Goal: Task Accomplishment & Management: Manage account settings

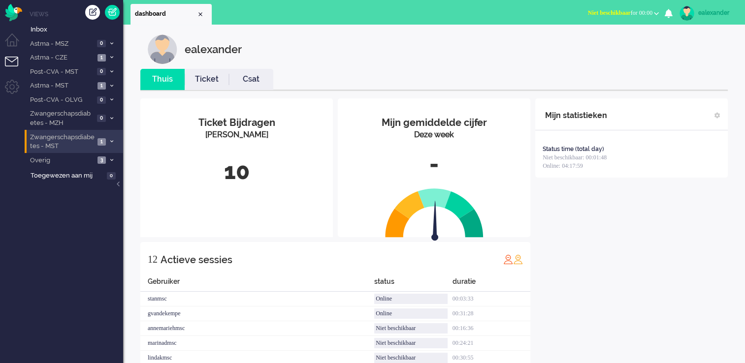
click at [111, 143] on icon at bounding box center [111, 141] width 3 height 3
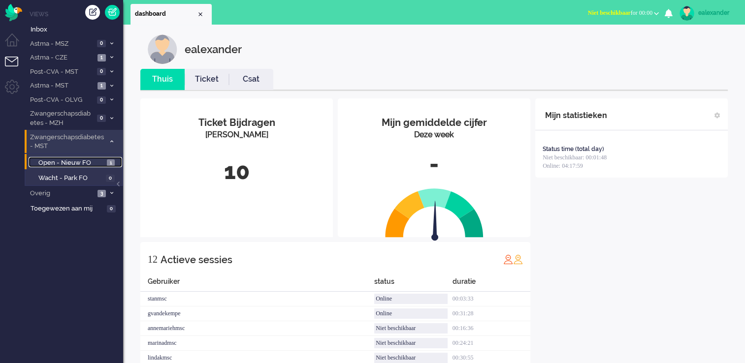
click at [101, 160] on span "Open - Nieuw FO" at bounding box center [71, 162] width 66 height 9
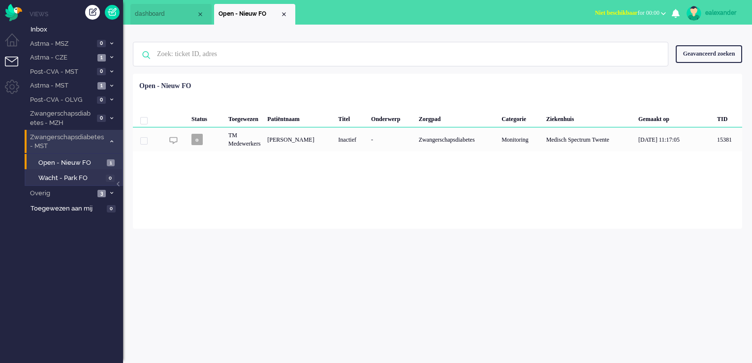
click at [632, 10] on span "Niet beschikbaar for 00:00" at bounding box center [627, 12] width 64 height 7
click at [616, 42] on label "Online" at bounding box center [625, 44] width 78 height 8
drag, startPoint x: 113, startPoint y: 86, endPoint x: 111, endPoint y: 91, distance: 5.6
click at [112, 86] on icon at bounding box center [111, 85] width 3 height 3
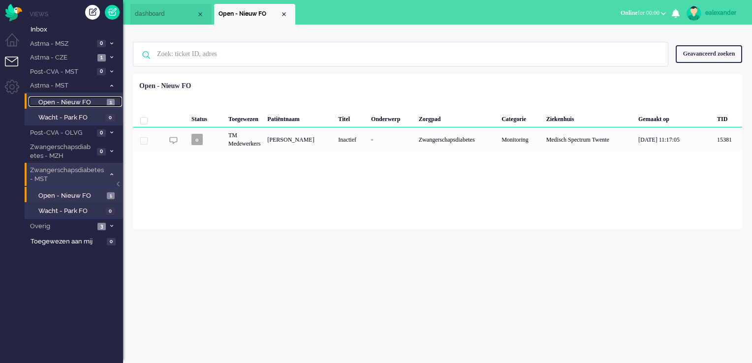
click at [111, 101] on span "1" at bounding box center [111, 102] width 8 height 7
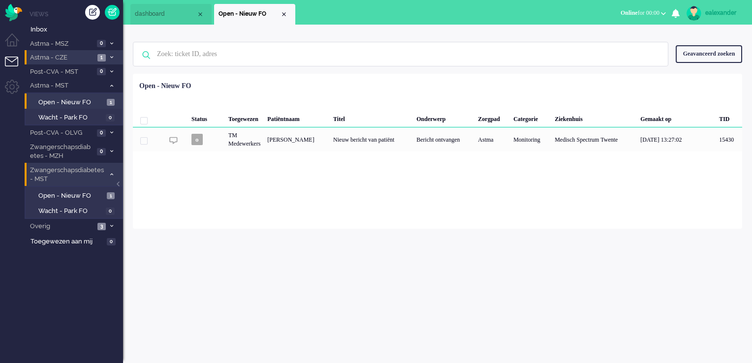
click at [108, 54] on li "Astma - CZE 1" at bounding box center [74, 57] width 98 height 14
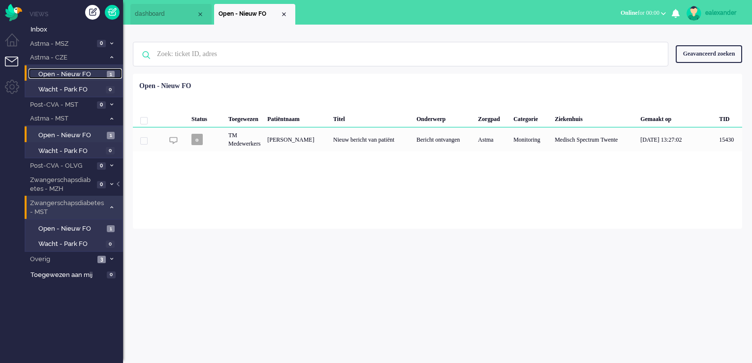
click at [110, 71] on span "1" at bounding box center [111, 74] width 8 height 7
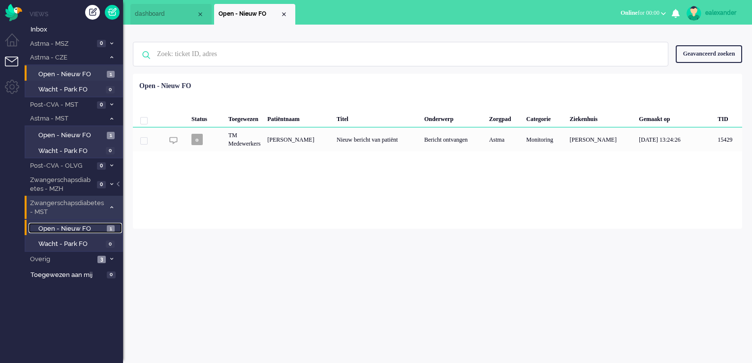
click at [108, 227] on span "1" at bounding box center [111, 228] width 8 height 7
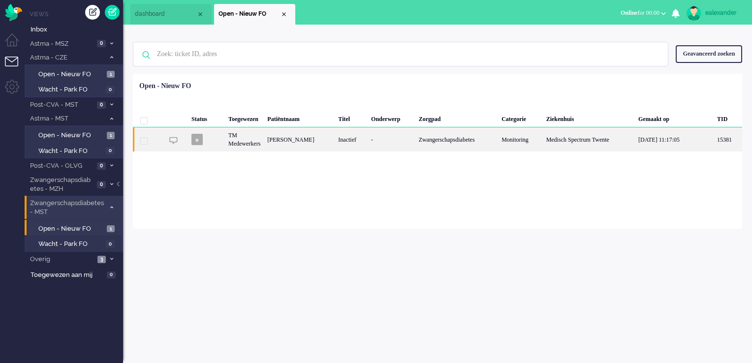
click at [345, 142] on div "Inactief" at bounding box center [351, 139] width 33 height 24
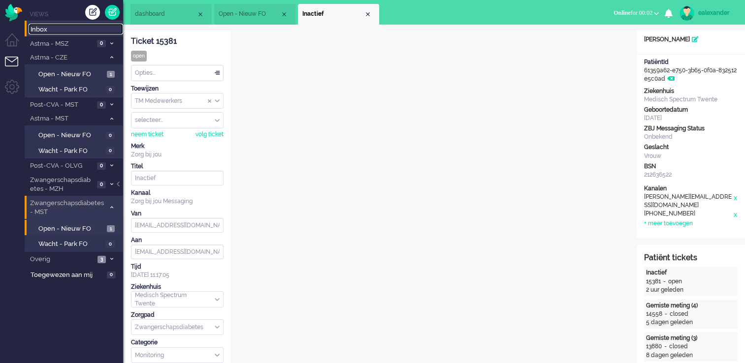
click at [57, 29] on span "Inbox" at bounding box center [77, 29] width 93 height 9
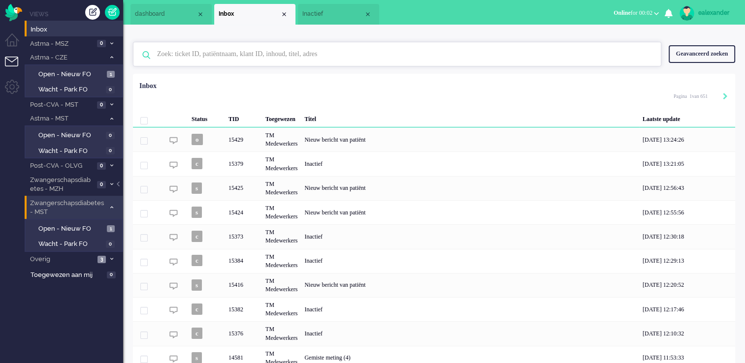
click at [267, 63] on input "text" at bounding box center [399, 54] width 498 height 24
paste input "15425"
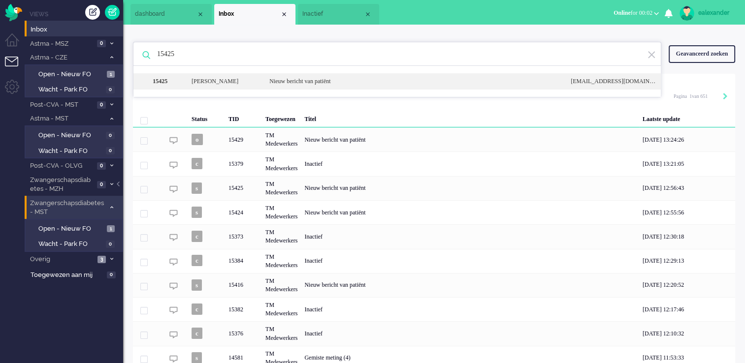
type input "15425"
click at [282, 82] on div "Nieuw bericht van patiënt" at bounding box center [412, 81] width 301 height 8
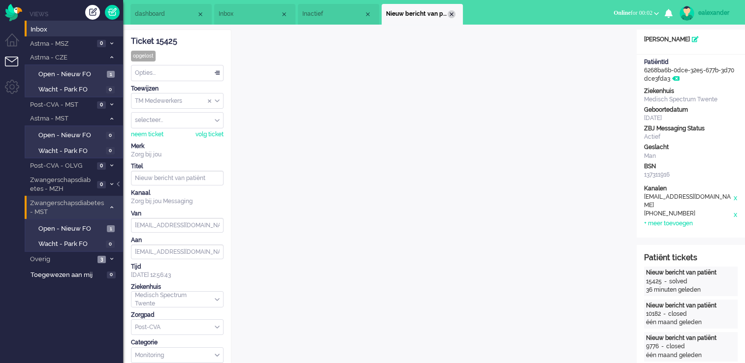
click at [451, 11] on div "Close tab" at bounding box center [451, 14] width 8 height 8
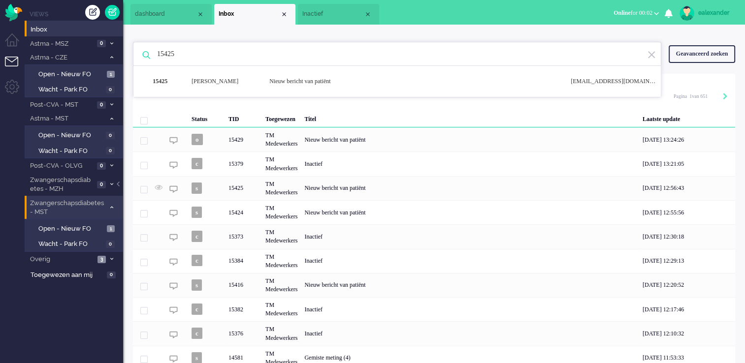
click at [648, 57] on img at bounding box center [651, 54] width 9 height 9
click at [333, 13] on span "Inactief" at bounding box center [333, 14] width 62 height 8
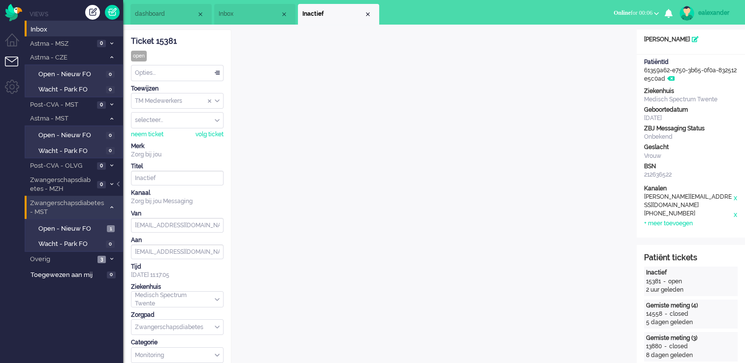
drag, startPoint x: 252, startPoint y: 10, endPoint x: 252, endPoint y: 15, distance: 5.4
click at [252, 10] on span "Inbox" at bounding box center [250, 14] width 62 height 8
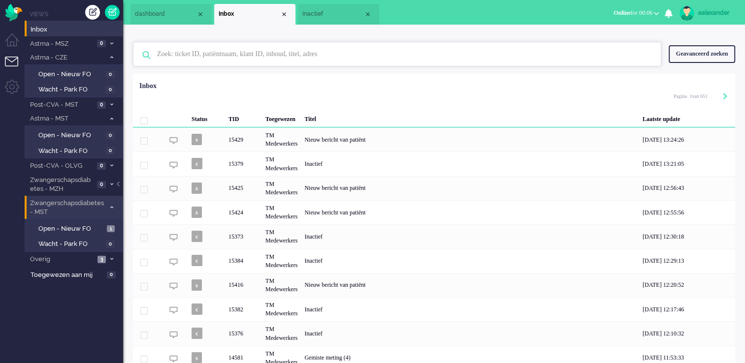
click at [274, 57] on input "text" at bounding box center [399, 54] width 498 height 24
paste input "14136"
type input "14136"
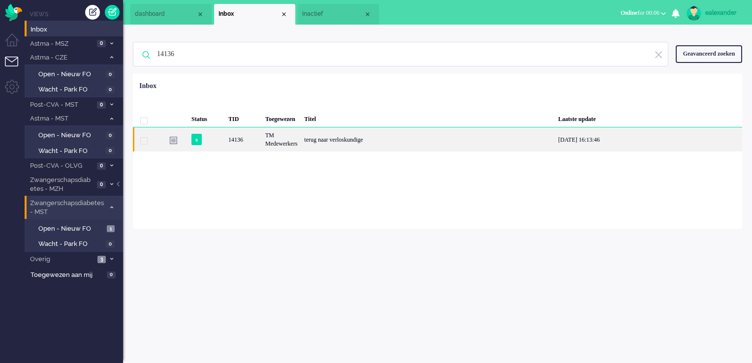
click at [368, 139] on div "terug naar verloskundige" at bounding box center [428, 139] width 254 height 24
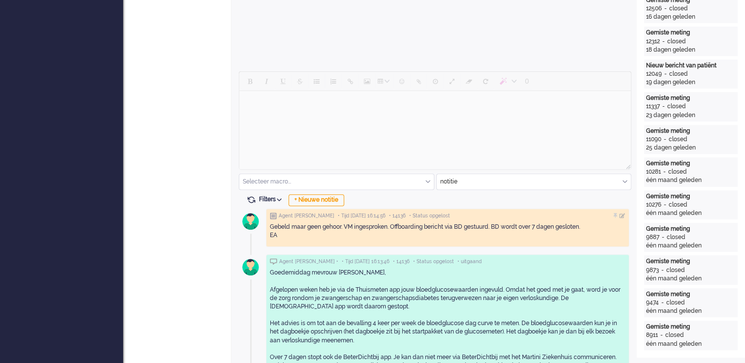
scroll to position [443, 0]
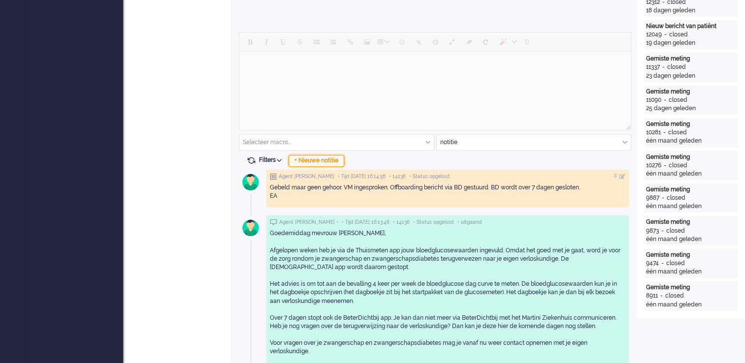
click at [309, 163] on div "+ Nieuwe notitie" at bounding box center [316, 161] width 56 height 12
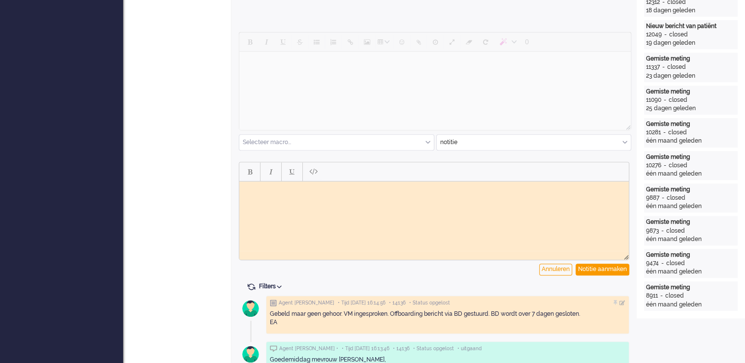
scroll to position [0, 0]
click at [322, 196] on html at bounding box center [433, 188] width 389 height 15
click at [612, 275] on div "Annuleren Notitie aanmaken" at bounding box center [434, 217] width 390 height 125
click at [615, 268] on div "Notitie aanmaken" at bounding box center [602, 270] width 54 height 12
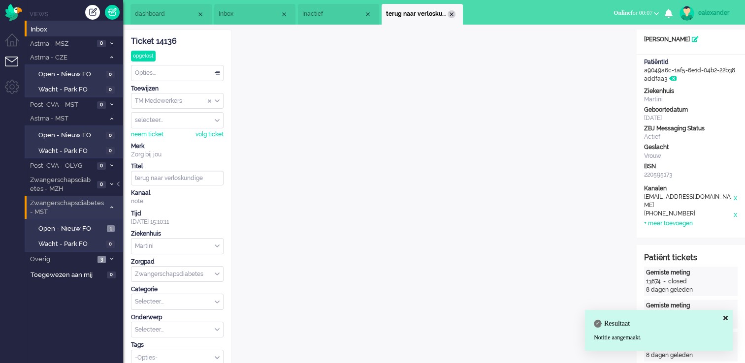
click at [451, 16] on div "Close tab" at bounding box center [451, 14] width 8 height 8
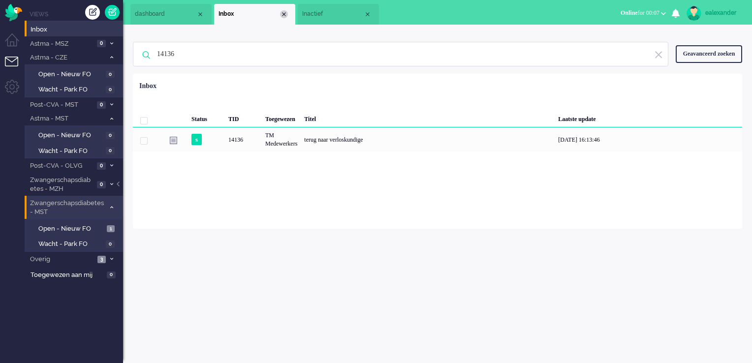
click at [282, 17] on div "Close tab" at bounding box center [284, 14] width 8 height 8
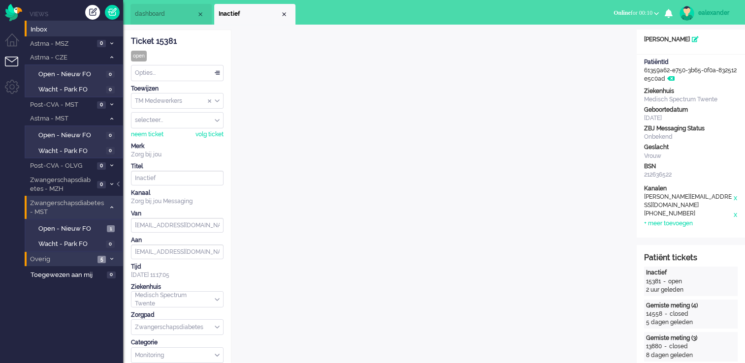
click at [109, 257] on span at bounding box center [111, 259] width 7 height 5
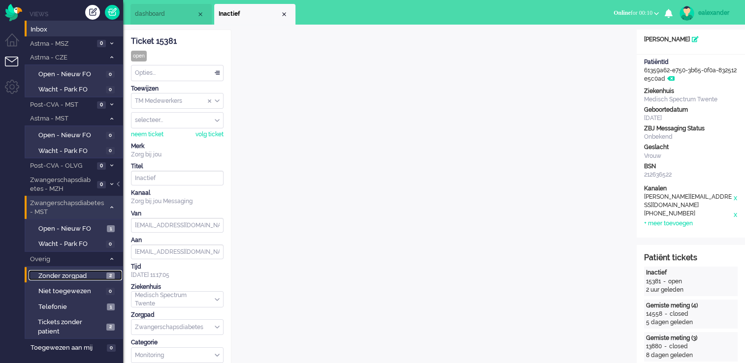
click at [110, 274] on span "2" at bounding box center [110, 276] width 8 height 7
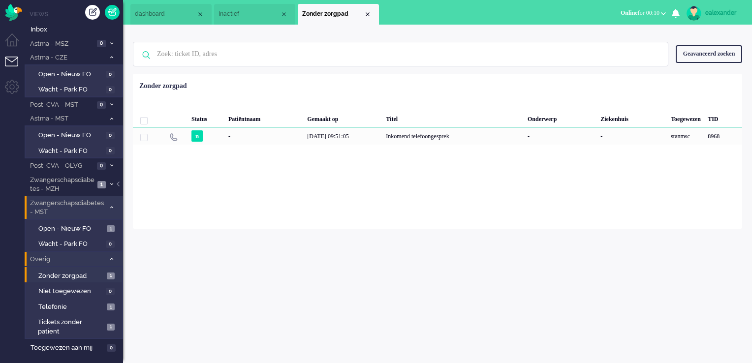
click at [112, 259] on icon at bounding box center [111, 258] width 3 height 3
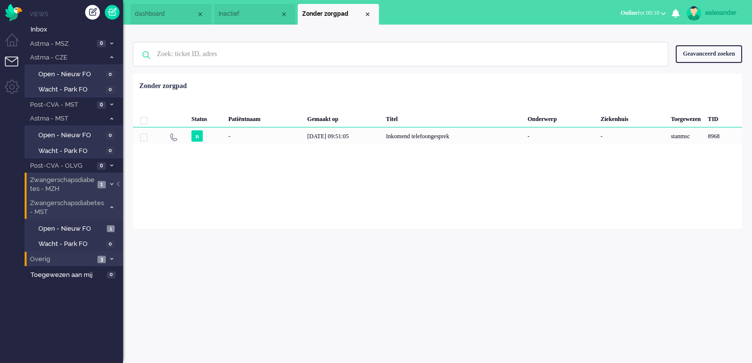
click at [110, 183] on icon at bounding box center [111, 184] width 3 height 3
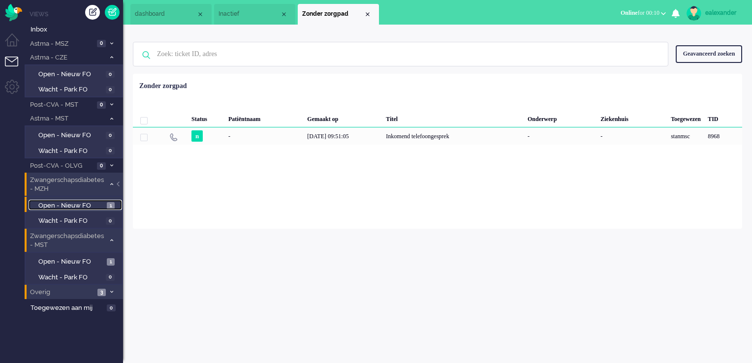
click at [97, 201] on span "Open - Nieuw FO" at bounding box center [71, 205] width 66 height 9
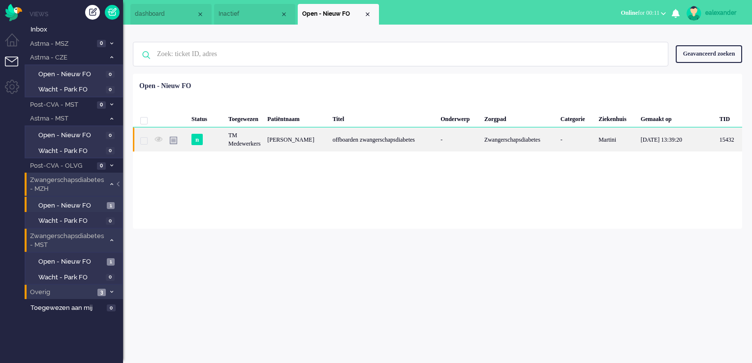
click at [382, 146] on div "offboarden zwangerschapsdiabetes" at bounding box center [383, 139] width 108 height 24
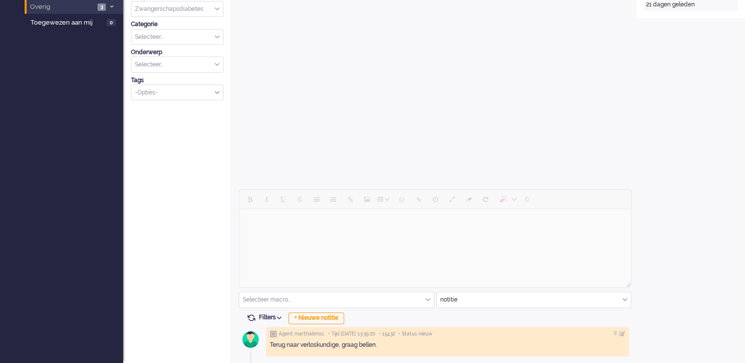
scroll to position [285, 0]
click at [595, 298] on input "text" at bounding box center [534, 299] width 194 height 15
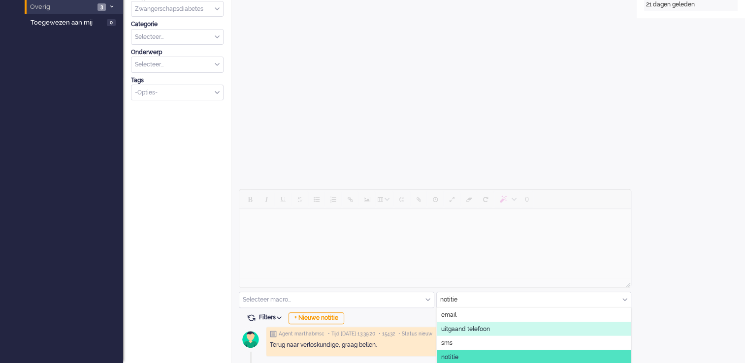
scroll to position [300, 0]
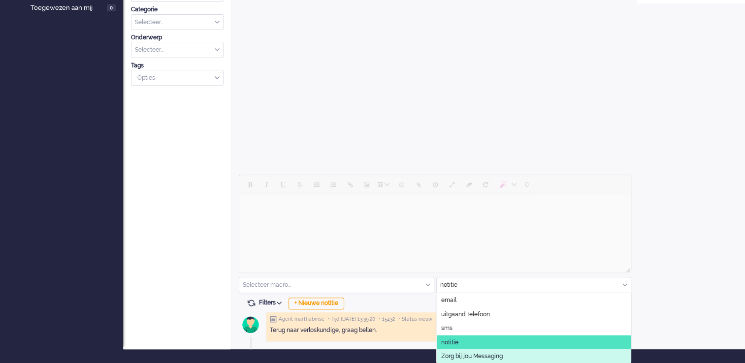
click at [507, 353] on li "Zorg bij jou Messaging" at bounding box center [534, 356] width 194 height 14
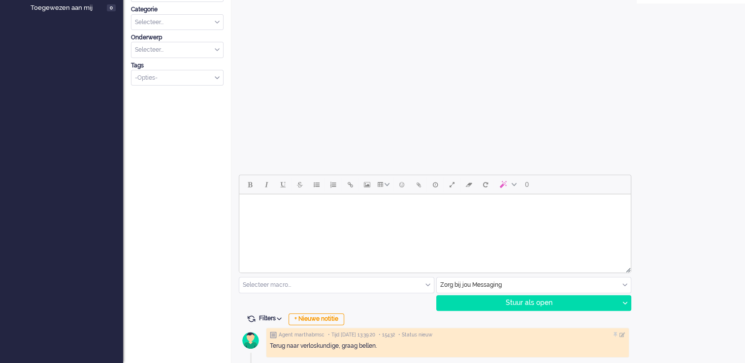
click at [685, 291] on div "Open custom software Patiëntnaam [PERSON_NAME] PatiëntId b29b5c33-3ce8-2e11-07f…" at bounding box center [690, 47] width 108 height 636
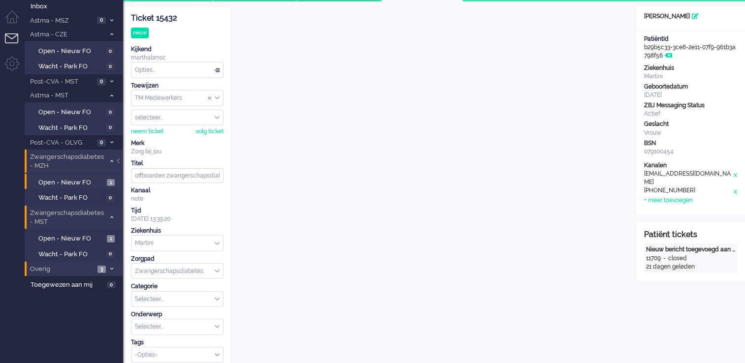
scroll to position [6, 0]
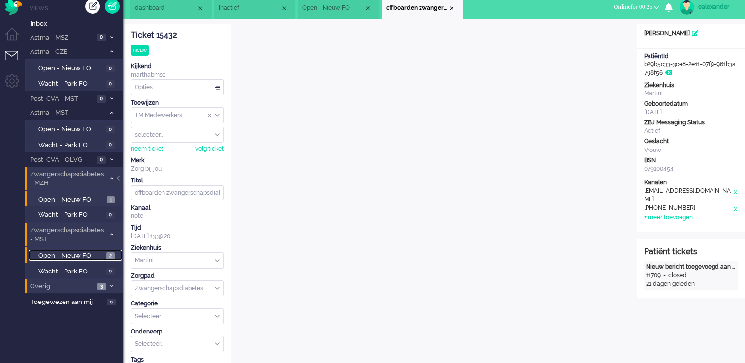
click at [80, 252] on span "Open - Nieuw FO" at bounding box center [70, 256] width 65 height 9
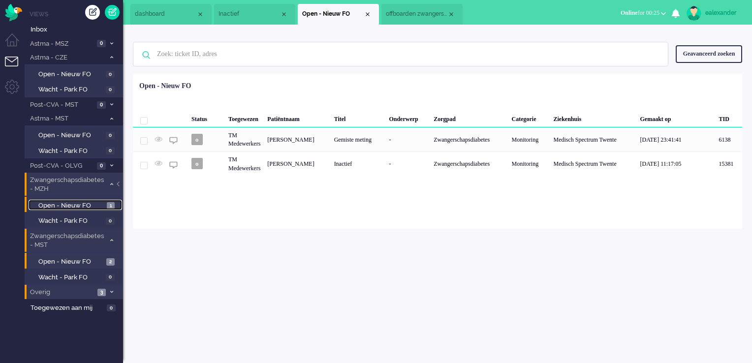
click at [89, 203] on span "Open - Nieuw FO" at bounding box center [71, 205] width 66 height 9
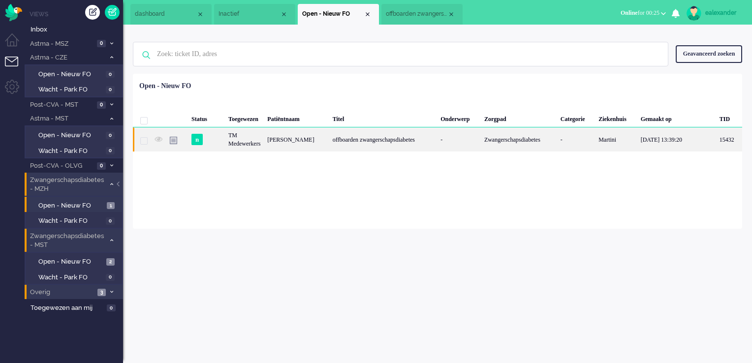
click at [329, 139] on div "offboarden zwangerschapsdiabetes" at bounding box center [383, 139] width 108 height 24
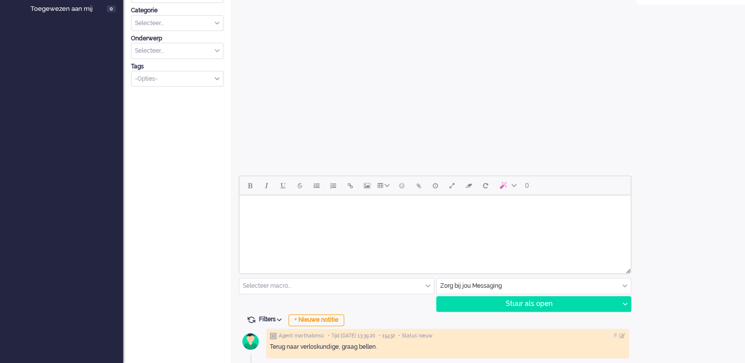
scroll to position [301, 0]
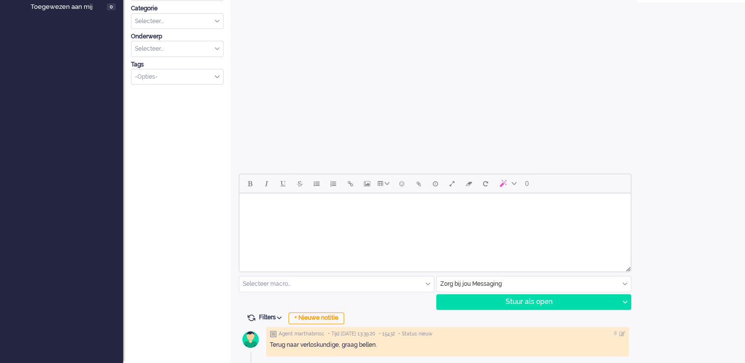
click at [436, 217] on html at bounding box center [434, 205] width 391 height 25
click at [280, 210] on body "Rich Text Area. Press ALT-0 for help." at bounding box center [434, 205] width 383 height 17
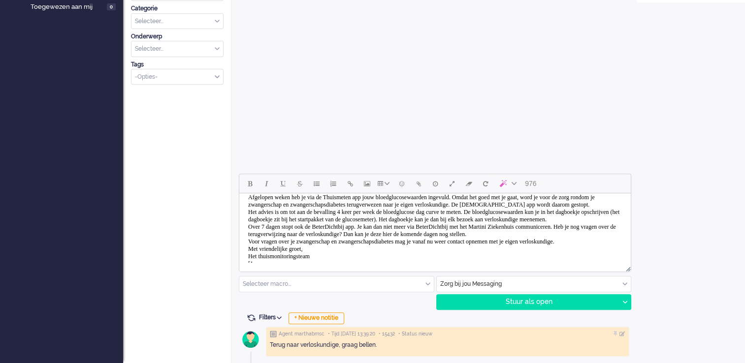
scroll to position [0, 0]
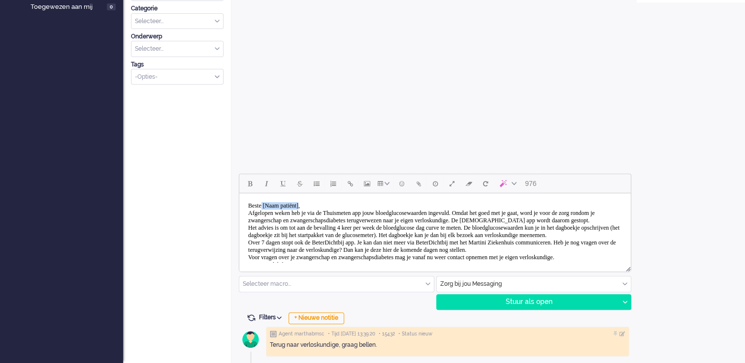
drag, startPoint x: 311, startPoint y: 207, endPoint x: 265, endPoint y: 206, distance: 45.8
click at [265, 206] on body "Beste [Naam patiënt], Afgelopen weken heb je via de Thuismeten app jouw bloedgl…" at bounding box center [434, 242] width 383 height 91
click at [349, 207] on body "Beste Mevrouw [PERSON_NAME], Afgelopen weken heb je via de Thuismeten app jouw …" at bounding box center [434, 242] width 383 height 91
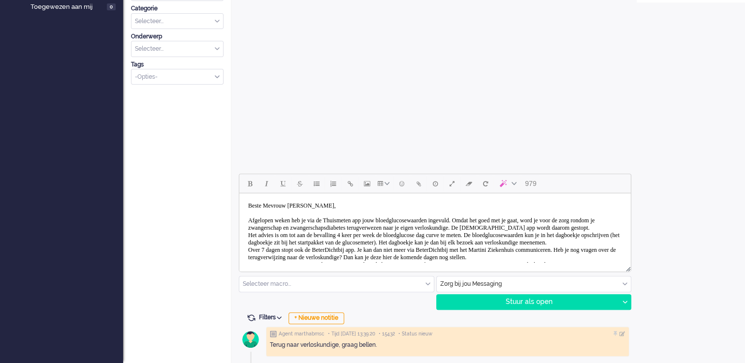
click at [372, 236] on body "Beste Mevrouw [PERSON_NAME], Afgelopen weken heb je via de Thuismeten app jouw …" at bounding box center [434, 246] width 383 height 98
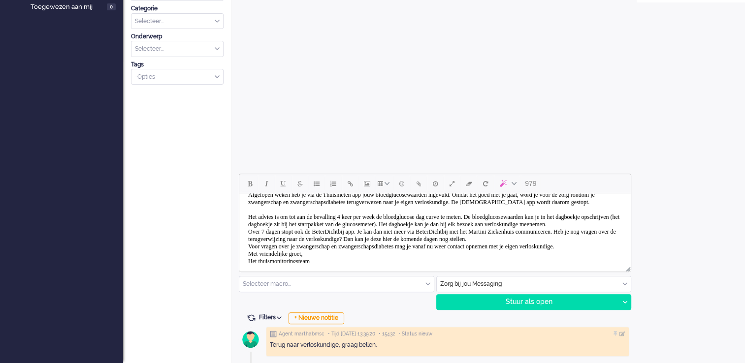
scroll to position [49, 0]
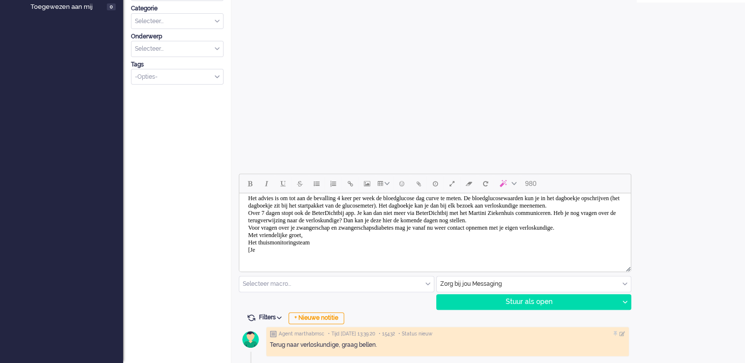
click at [383, 211] on body "Beste Mevrouw [PERSON_NAME], Afgelopen weken heb je via de Thuismeten app jouw …" at bounding box center [434, 206] width 383 height 106
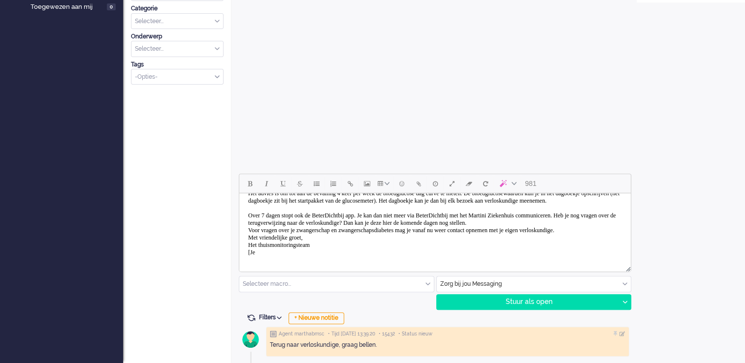
click at [319, 240] on body "Beste Mevrouw [PERSON_NAME], Afgelopen weken heb je via de Thuismeten app jouw …" at bounding box center [434, 204] width 383 height 113
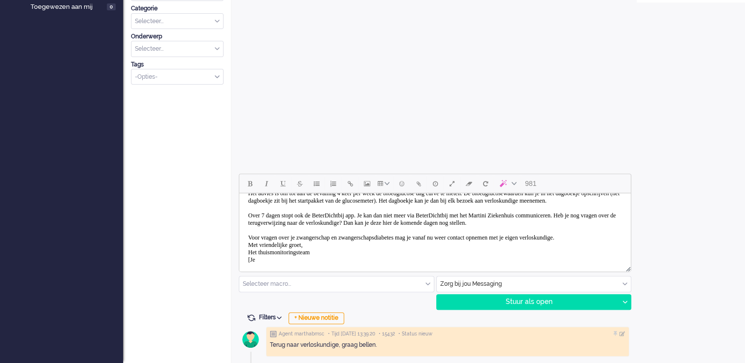
scroll to position [83, 0]
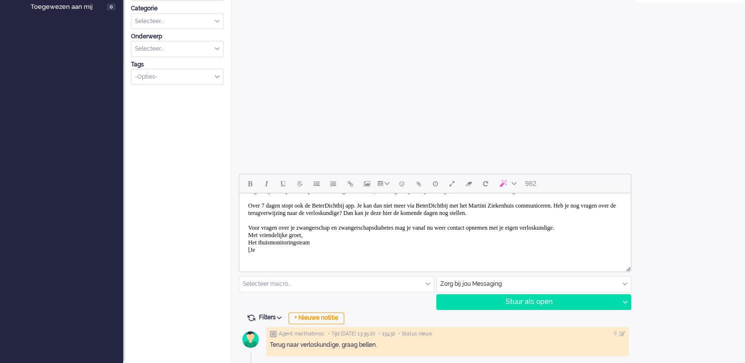
click at [292, 231] on body "Beste Mevrouw [PERSON_NAME], Afgelopen weken heb je via de Thuismeten app jouw …" at bounding box center [434, 198] width 383 height 121
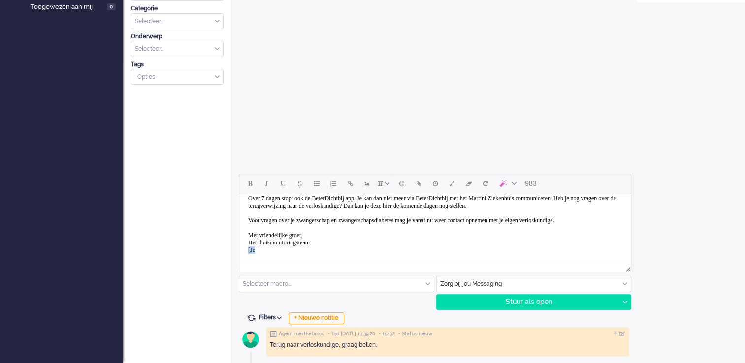
scroll to position [90, 0]
drag, startPoint x: 247, startPoint y: 260, endPoint x: 278, endPoint y: 260, distance: 31.0
click at [278, 260] on html "Beste Mevrouw [PERSON_NAME], Afgelopen weken heb je via de Thuismeten app jouw …" at bounding box center [434, 195] width 391 height 136
click at [248, 245] on body "Beste Mevrouw [PERSON_NAME], Afgelopen weken heb je via de Thuismeten app jouw …" at bounding box center [434, 195] width 383 height 128
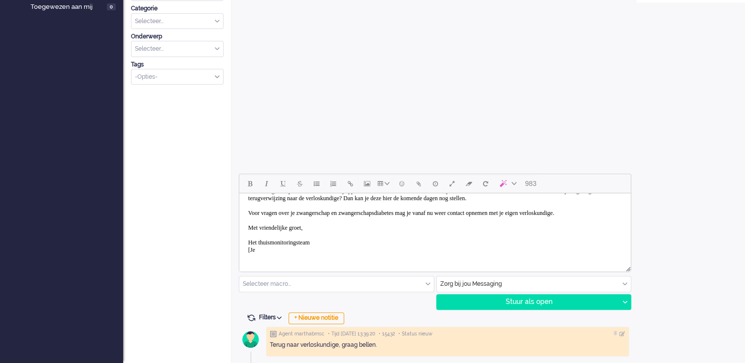
click at [258, 243] on body "Beste Mevrouw [PERSON_NAME], Afgelopen weken heb je via de Thuismeten app jouw …" at bounding box center [434, 191] width 383 height 135
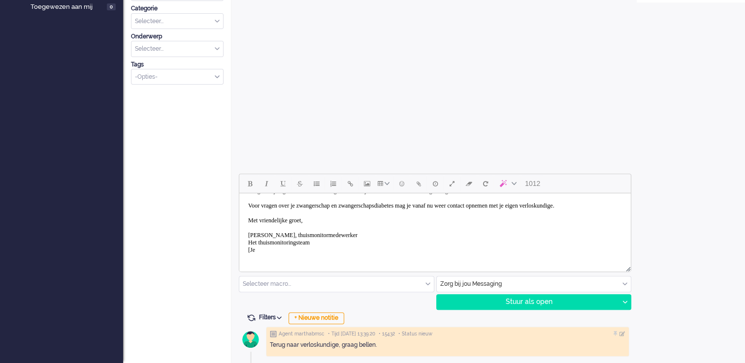
scroll to position [104, 0]
click at [262, 254] on body "Beste Mevrouw [PERSON_NAME], Afgelopen weken heb je via de Thuismeten app jouw …" at bounding box center [434, 187] width 383 height 143
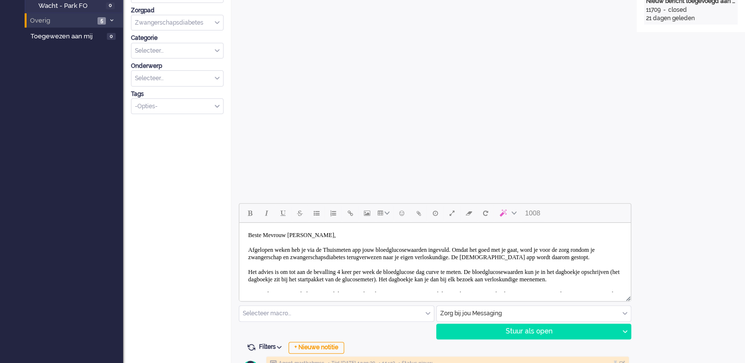
scroll to position [295, 0]
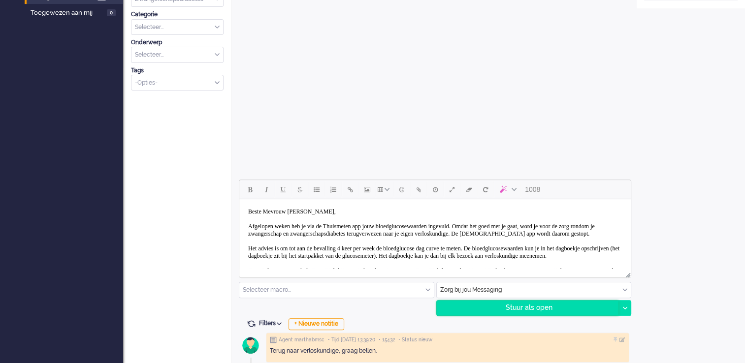
click at [539, 310] on div "Stuur als open" at bounding box center [528, 308] width 182 height 15
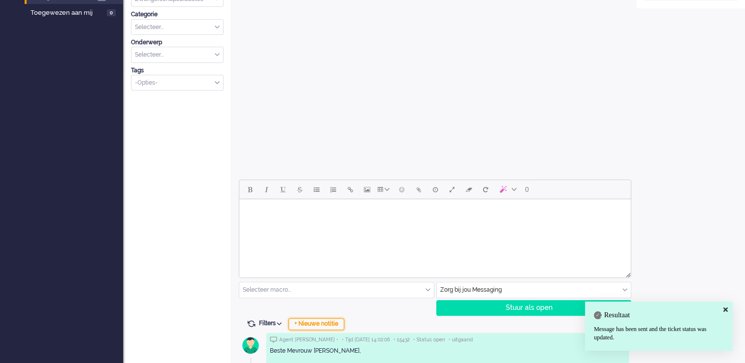
click at [330, 324] on div "+ Nieuwe notitie" at bounding box center [316, 324] width 56 height 12
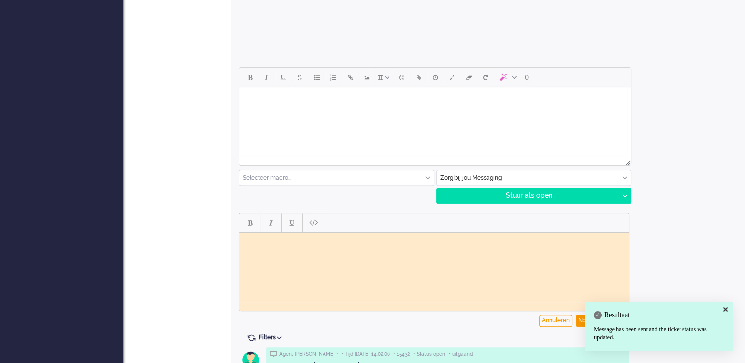
scroll to position [443, 0]
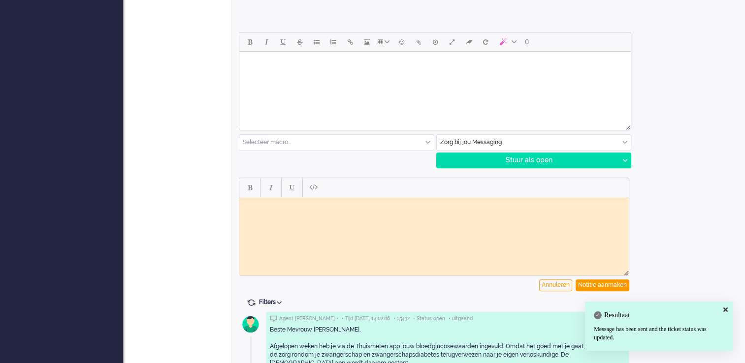
click at [363, 211] on html at bounding box center [433, 204] width 389 height 15
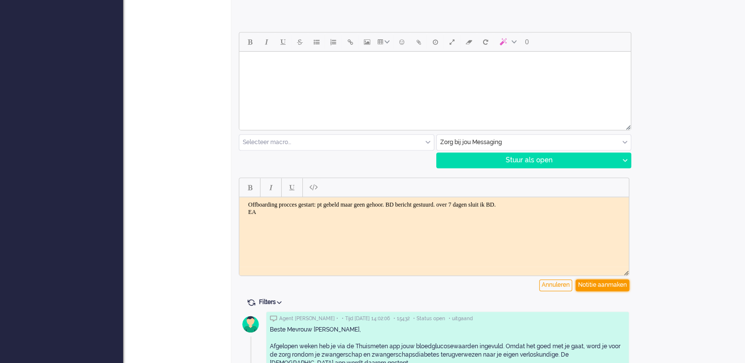
click at [620, 282] on div "Notitie aanmaken" at bounding box center [602, 286] width 54 height 12
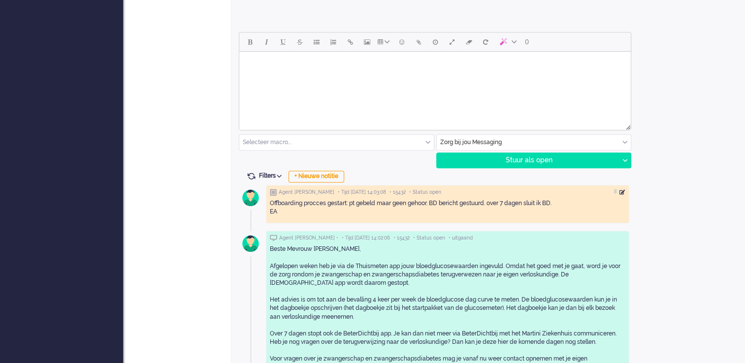
click at [624, 192] on div at bounding box center [622, 193] width 6 height 6
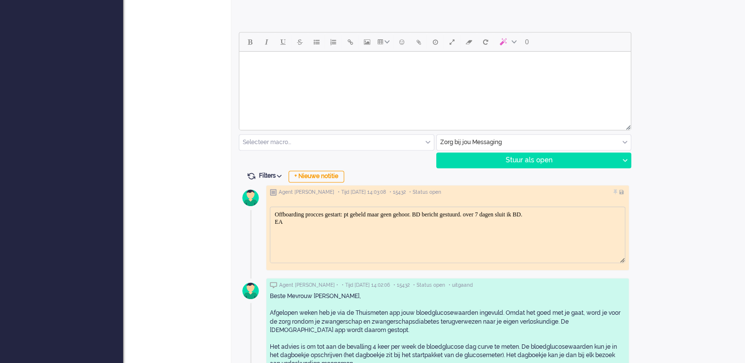
scroll to position [0, 0]
click at [513, 215] on body "Offboarding procces gestart: pt gebeld maar geen gehoor. BD bericht gestuurd. o…" at bounding box center [447, 218] width 347 height 15
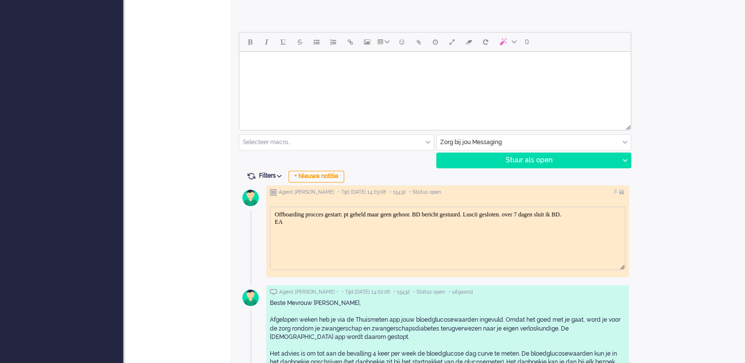
click at [564, 214] on body "Offboarding procces gestart: pt gebeld maar geen gehoor. BD bericht gestuurd. L…" at bounding box center [447, 218] width 347 height 15
click at [622, 193] on div at bounding box center [622, 193] width 6 height 6
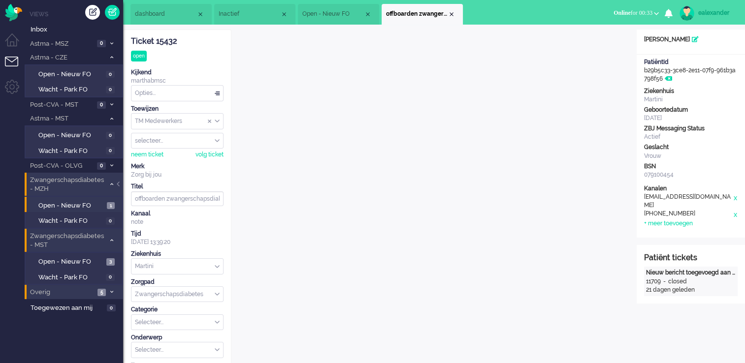
drag, startPoint x: 176, startPoint y: 43, endPoint x: 133, endPoint y: 42, distance: 43.3
click at [133, 42] on div "Ticket 15432" at bounding box center [177, 41] width 93 height 11
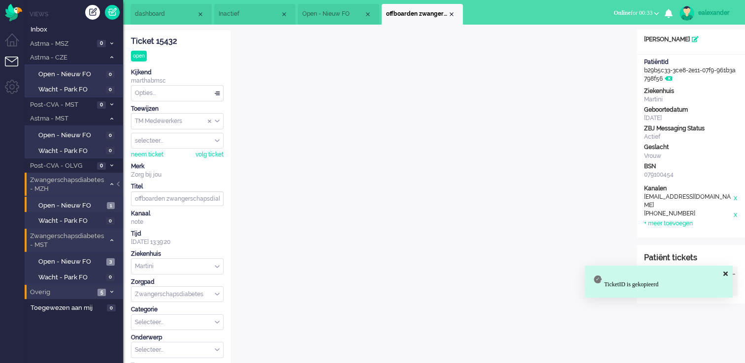
copy div "Ticket 15432"
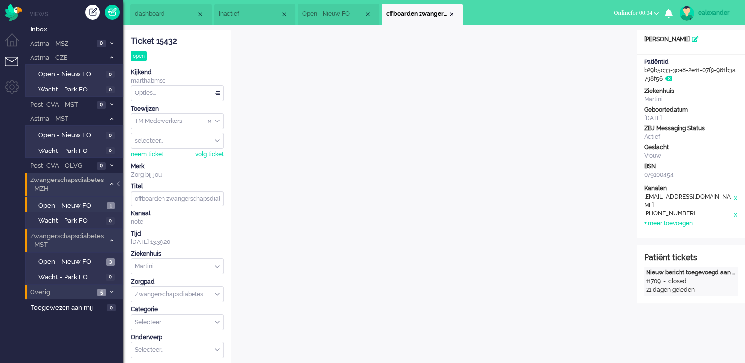
click at [211, 94] on div "Opties..." at bounding box center [177, 93] width 92 height 15
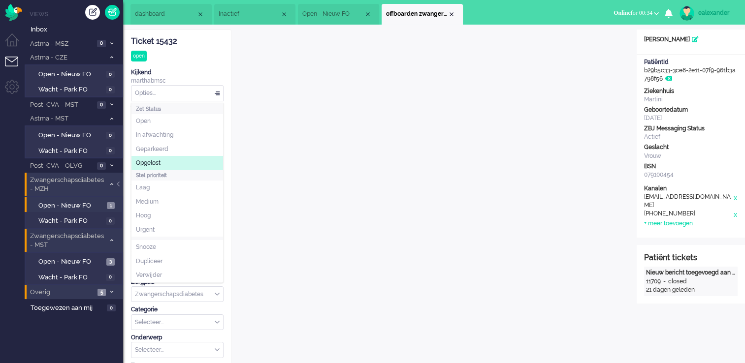
click at [160, 163] on span "Opgelost" at bounding box center [148, 163] width 25 height 8
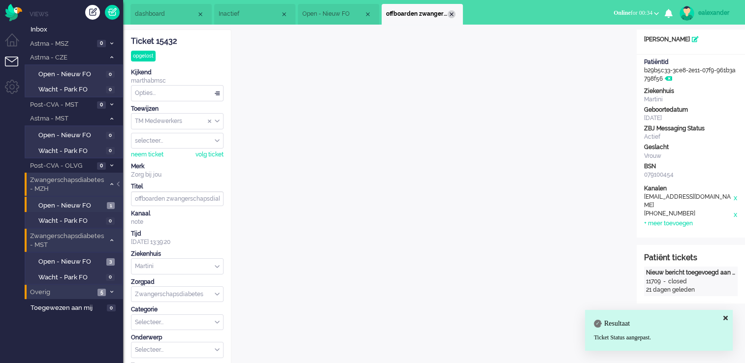
click at [451, 16] on div "Close tab" at bounding box center [451, 14] width 8 height 8
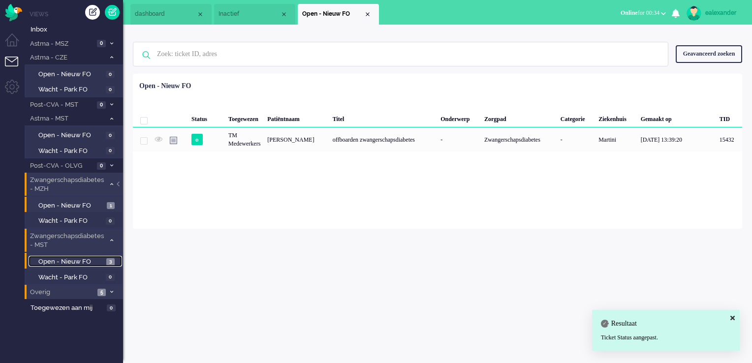
click at [86, 260] on span "Open - Nieuw FO" at bounding box center [70, 261] width 65 height 9
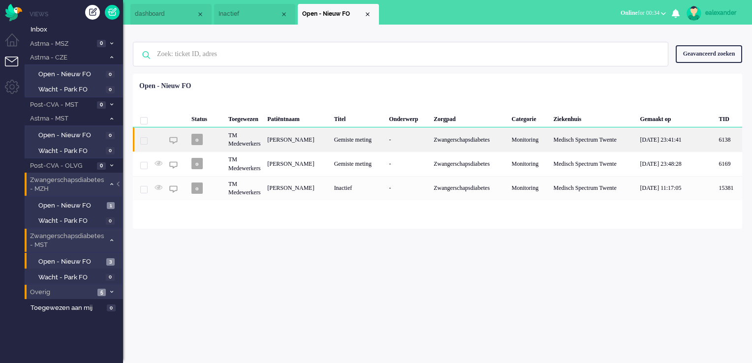
click at [373, 139] on div "Gemiste meting" at bounding box center [358, 139] width 55 height 24
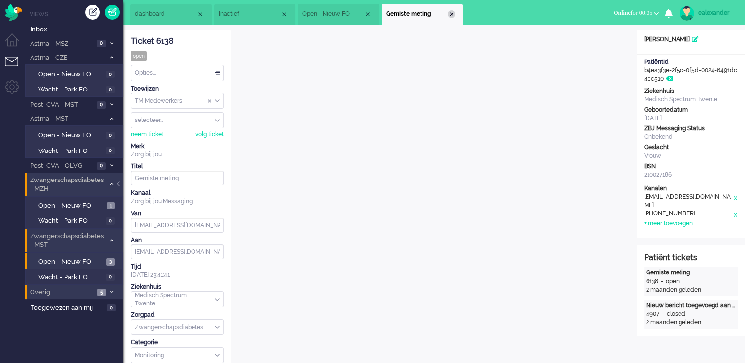
click at [453, 15] on div "Close tab" at bounding box center [451, 14] width 8 height 8
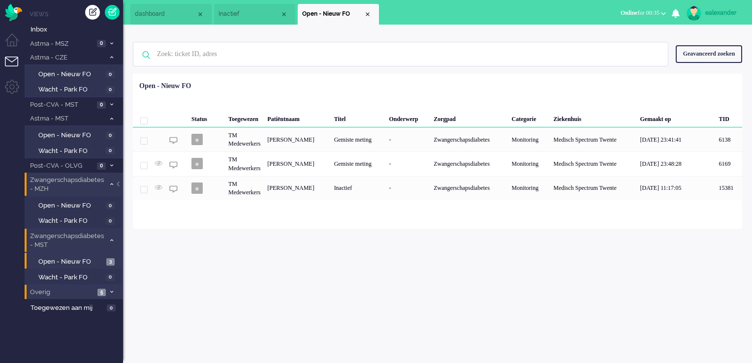
click at [114, 294] on li "Overig 5" at bounding box center [74, 292] width 98 height 14
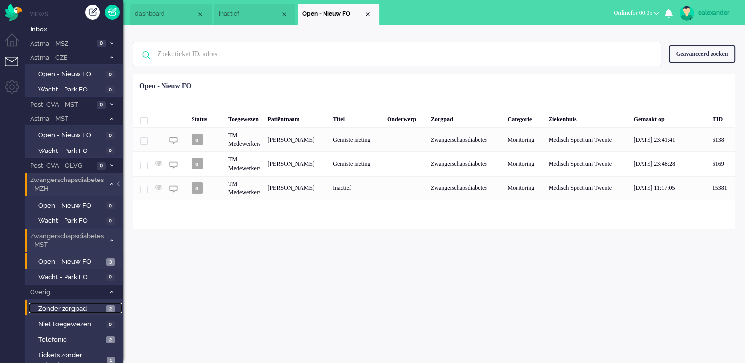
click at [114, 306] on span "2" at bounding box center [110, 309] width 8 height 7
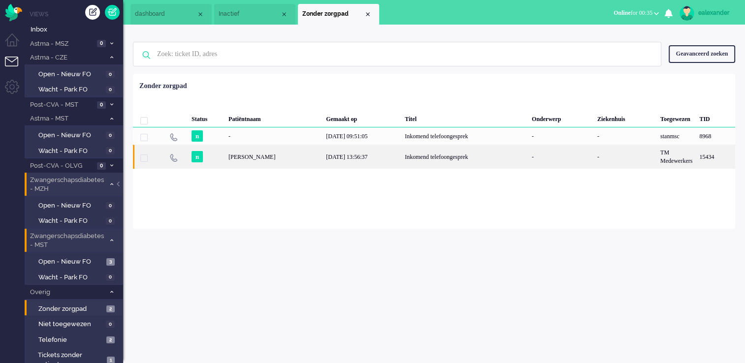
click at [426, 156] on div "Inkomend telefoongesprek" at bounding box center [464, 157] width 127 height 24
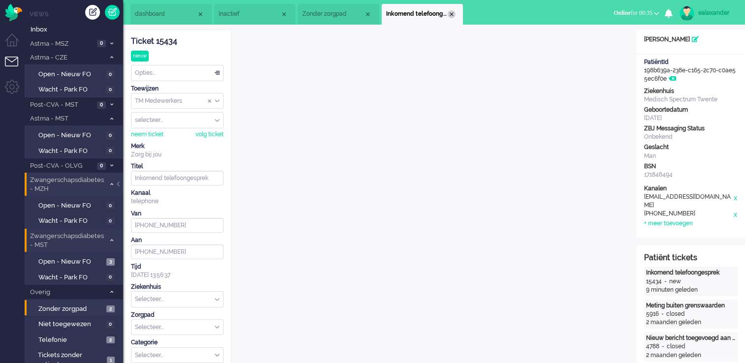
click at [450, 15] on div "Close tab" at bounding box center [451, 14] width 8 height 8
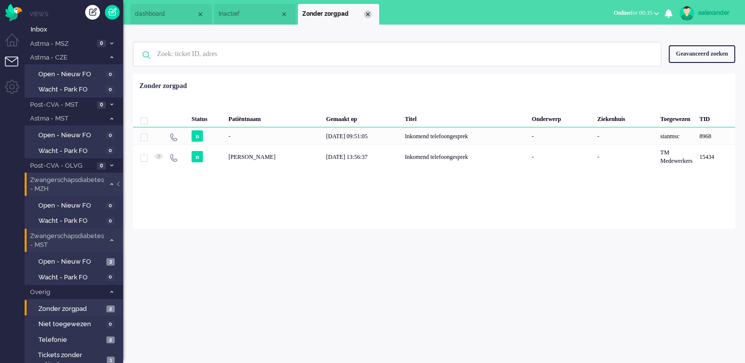
click at [368, 15] on div "Close tab" at bounding box center [368, 14] width 8 height 8
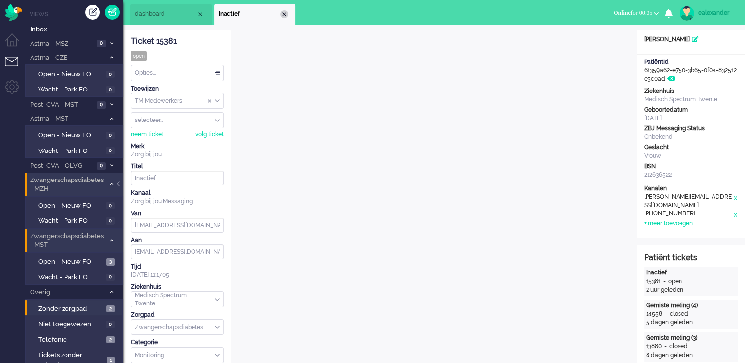
click at [286, 13] on div "Close tab" at bounding box center [284, 14] width 8 height 8
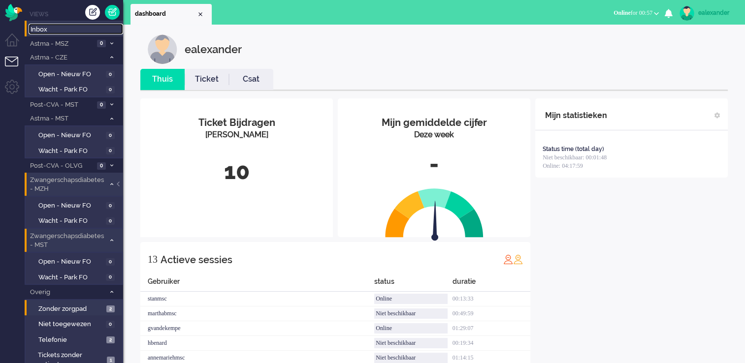
click at [48, 25] on link "Inbox" at bounding box center [76, 29] width 95 height 11
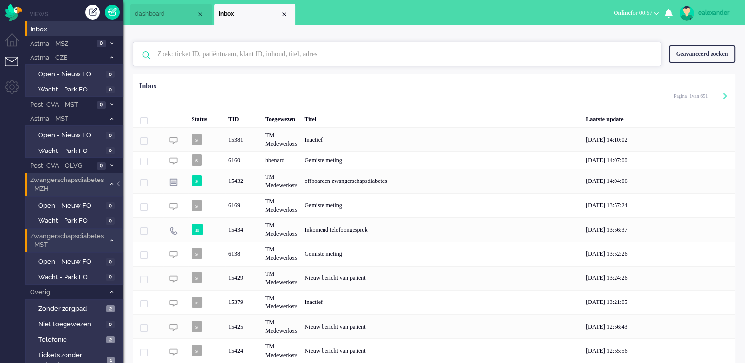
click at [265, 54] on input "text" at bounding box center [399, 54] width 498 height 24
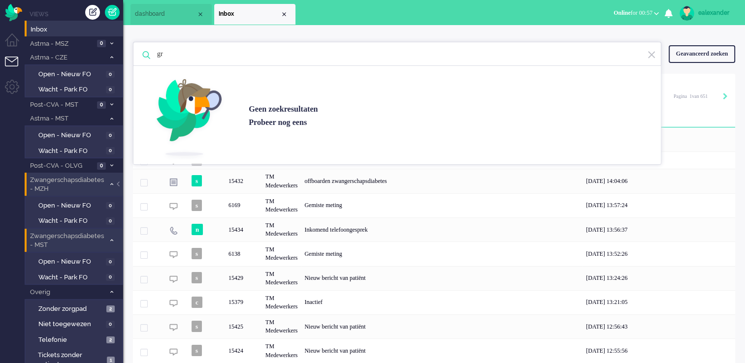
type input "g"
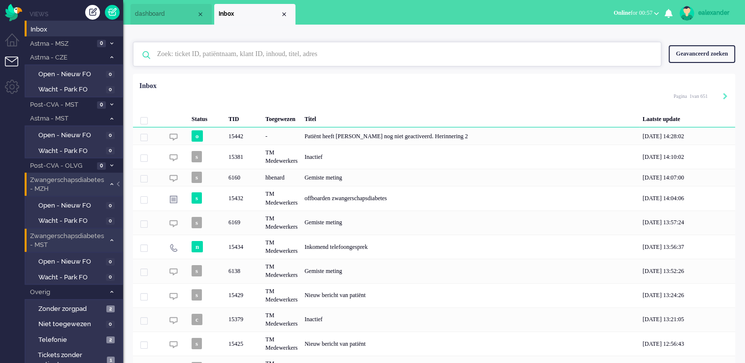
click at [203, 61] on input "text" at bounding box center [399, 54] width 498 height 24
paste input "[PERSON_NAME]"
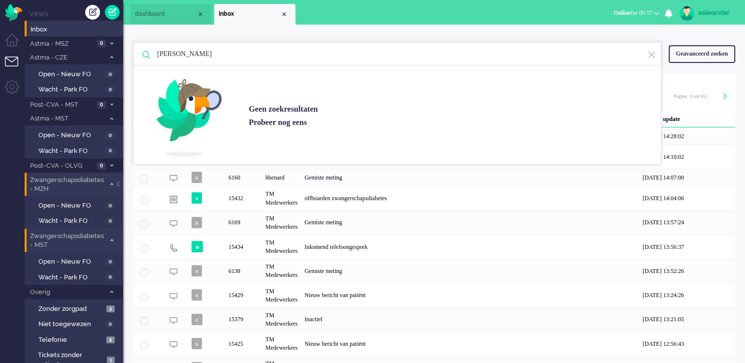
type input "[PERSON_NAME]"
click at [702, 62] on div "Geavanceerd zoeken" at bounding box center [701, 53] width 66 height 17
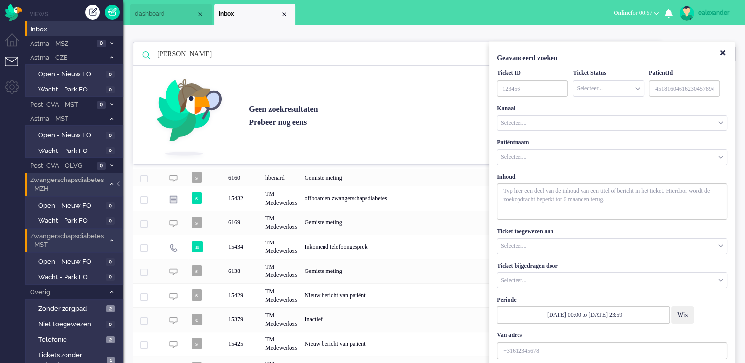
click at [591, 153] on input "Customer Name" at bounding box center [611, 157] width 229 height 15
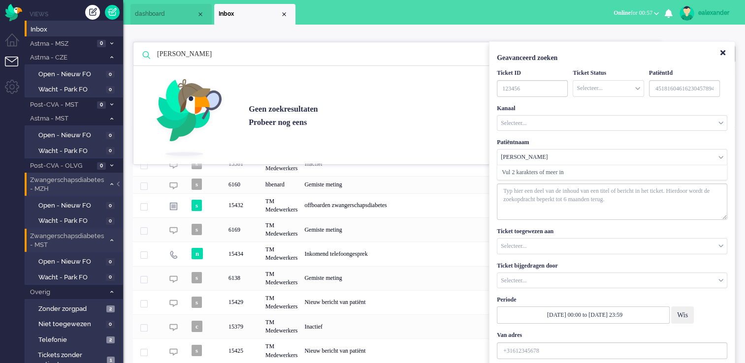
drag, startPoint x: 572, startPoint y: 156, endPoint x: 450, endPoint y: 146, distance: 122.9
click at [450, 74] on div "[PERSON_NAME] zoekresultaten [PERSON_NAME] nog eens Geavanceerd zoeken Geavance…" at bounding box center [434, 53] width 602 height 39
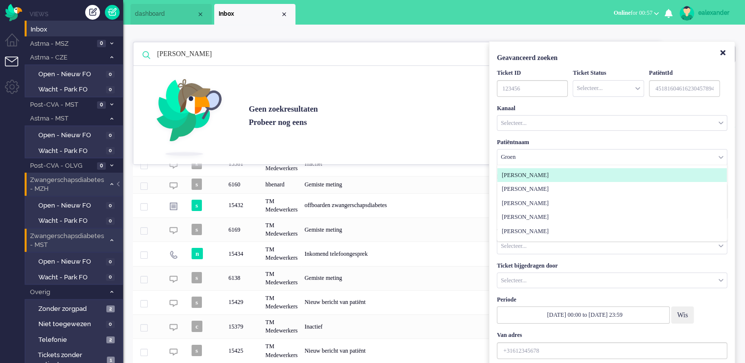
scroll to position [36, 0]
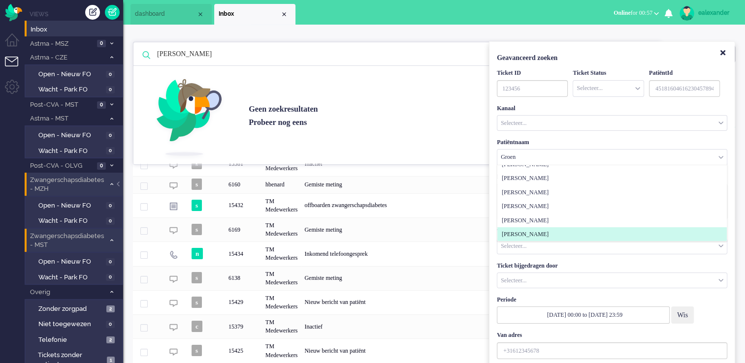
type input "Groen"
click at [611, 234] on li "[PERSON_NAME]" at bounding box center [611, 234] width 229 height 14
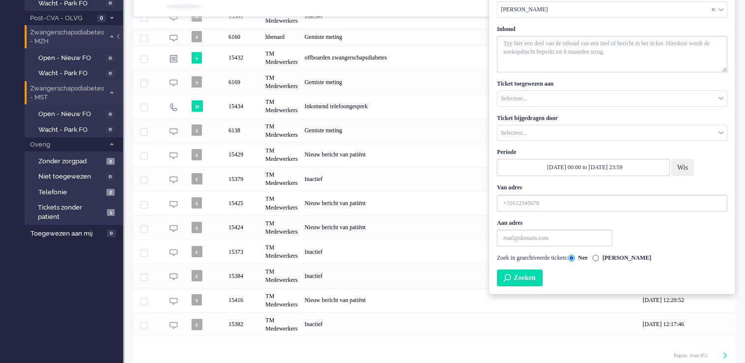
click at [540, 281] on button "Zoeken" at bounding box center [520, 278] width 46 height 17
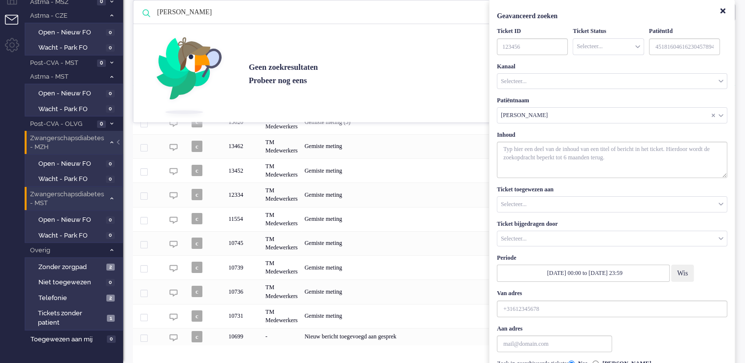
scroll to position [0, 0]
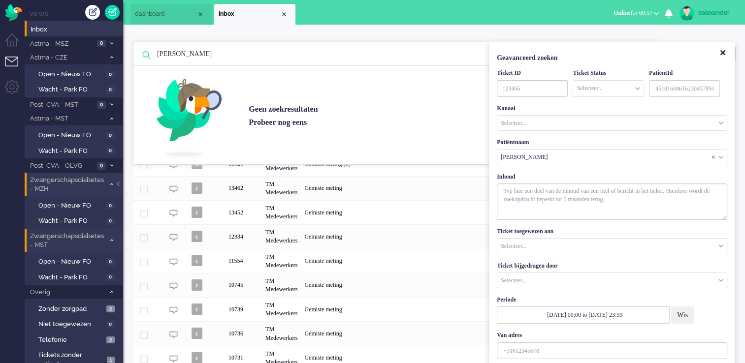
click at [723, 53] on icon "Close" at bounding box center [722, 52] width 5 height 7
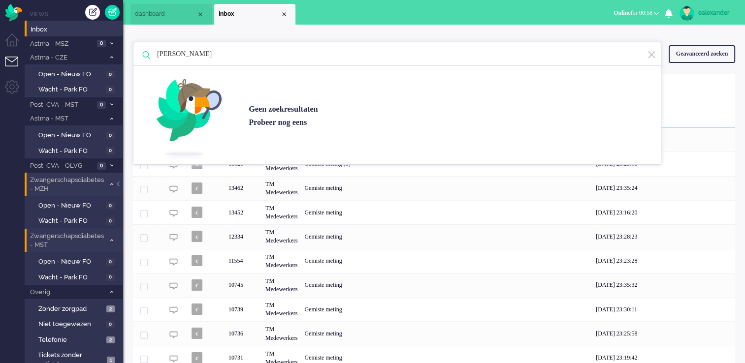
click at [649, 53] on img at bounding box center [651, 54] width 9 height 9
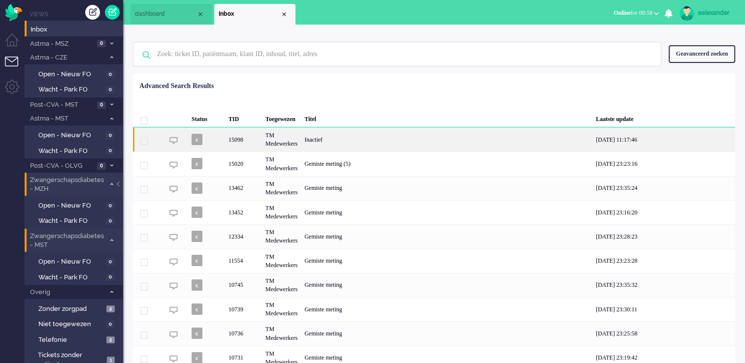
click at [316, 146] on div "Inactief" at bounding box center [446, 139] width 291 height 24
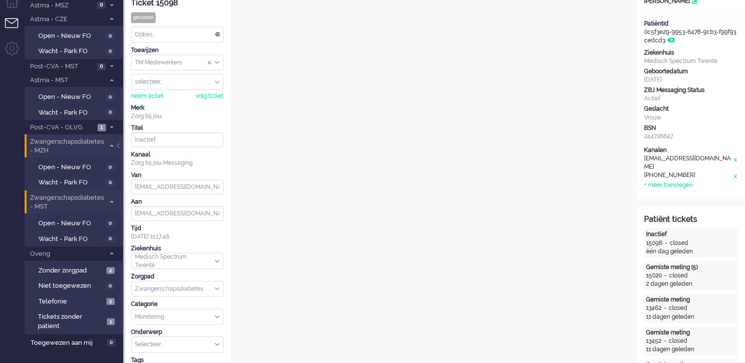
scroll to position [98, 0]
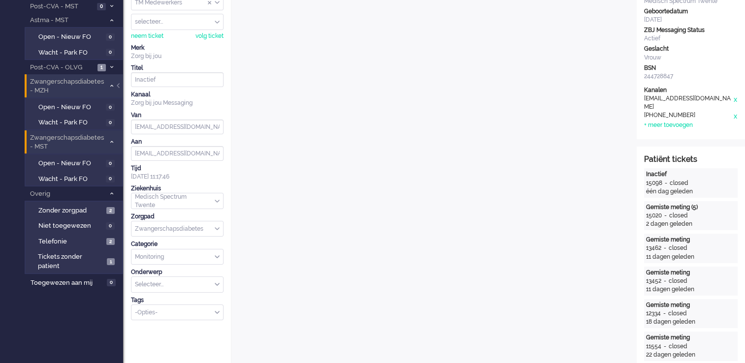
click at [120, 84] on div at bounding box center [119, 90] width 5 height 15
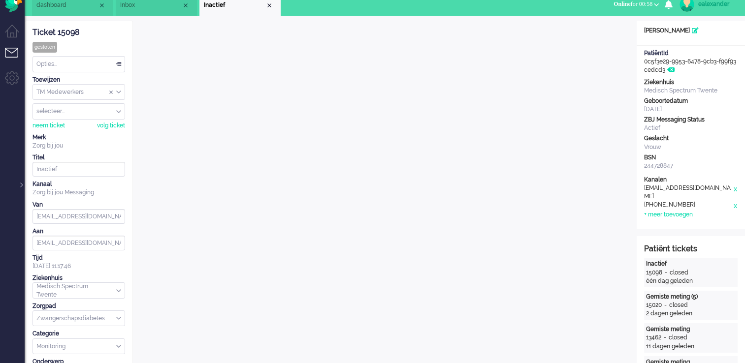
scroll to position [0, 0]
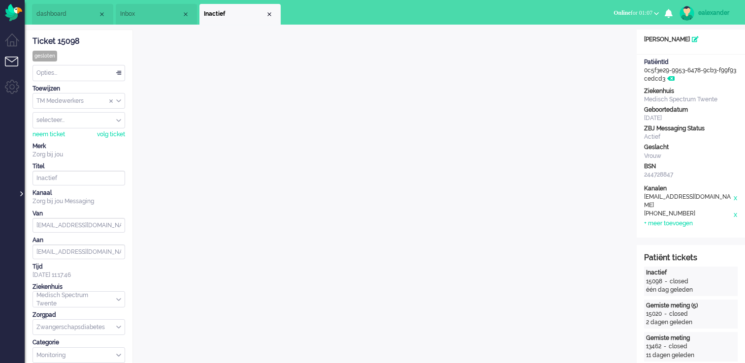
click at [21, 191] on div at bounding box center [20, 189] width 5 height 15
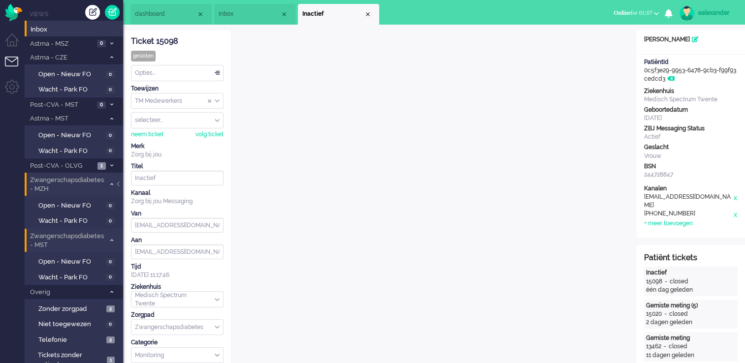
click at [72, 173] on li "Zwangerschapsdiabetes - MZH 0" at bounding box center [74, 184] width 98 height 23
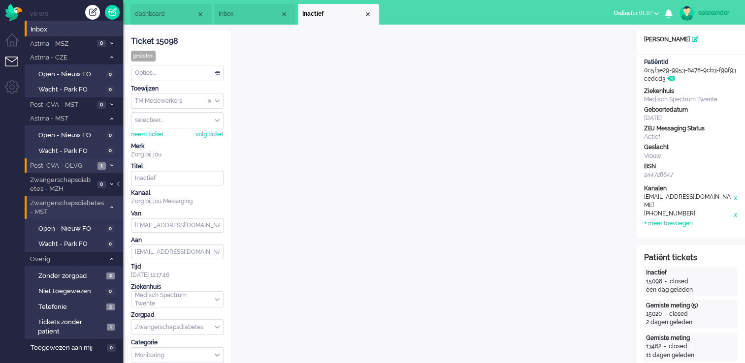
click at [76, 163] on span "Post-CVA - OLVG" at bounding box center [62, 165] width 66 height 9
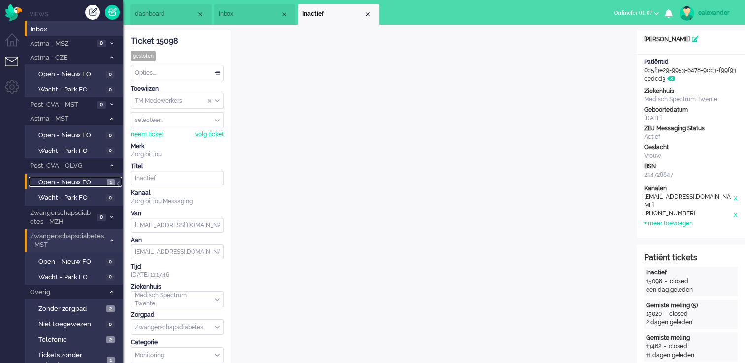
click at [104, 180] on link "Open - Nieuw FO 1" at bounding box center [76, 182] width 94 height 11
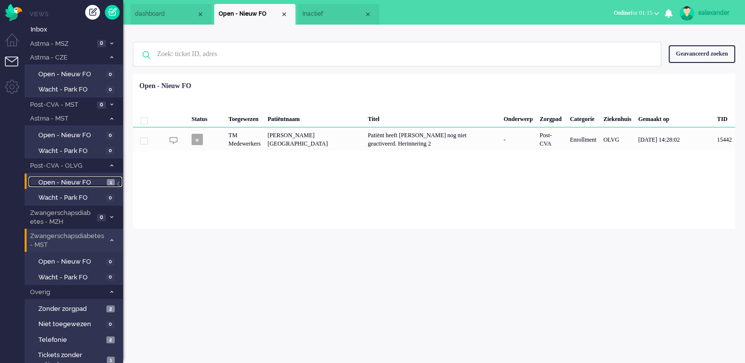
click at [319, 20] on li "Inactief" at bounding box center [338, 14] width 81 height 21
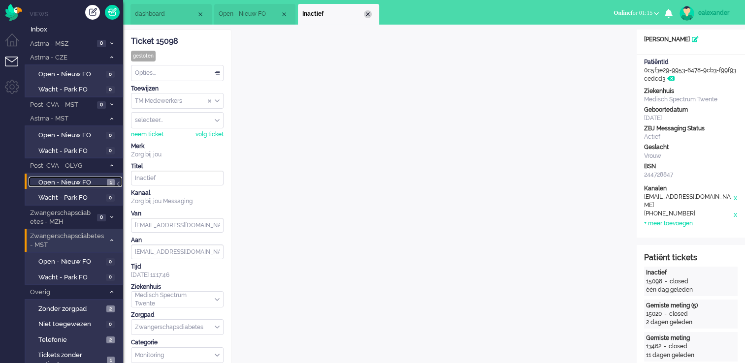
click at [365, 12] on div "Close tab" at bounding box center [368, 14] width 8 height 8
